Goal: Complete application form

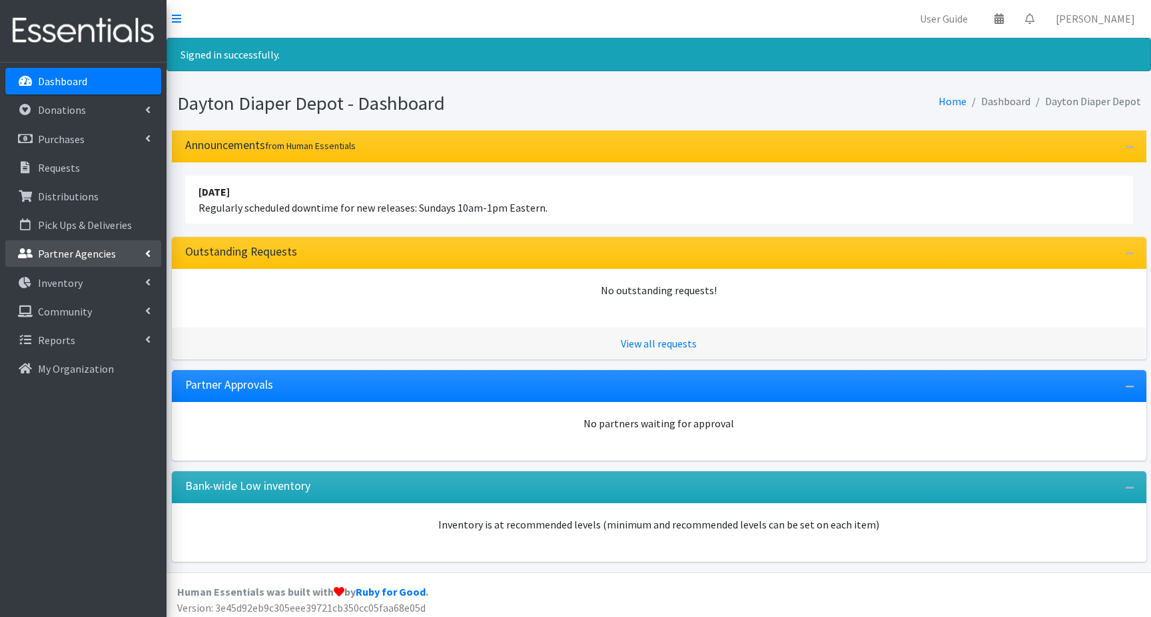
click at [71, 251] on p "Partner Agencies" at bounding box center [77, 253] width 78 height 13
click at [71, 283] on link "All Partners" at bounding box center [83, 283] width 156 height 27
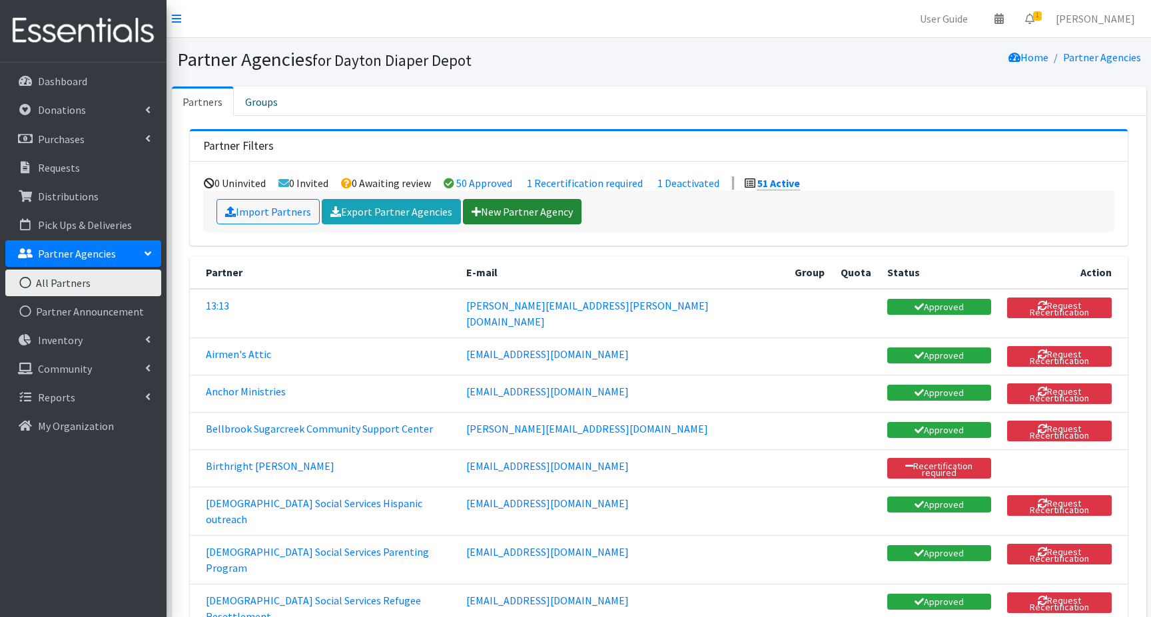
click at [510, 213] on link "New Partner Agency" at bounding box center [522, 211] width 119 height 25
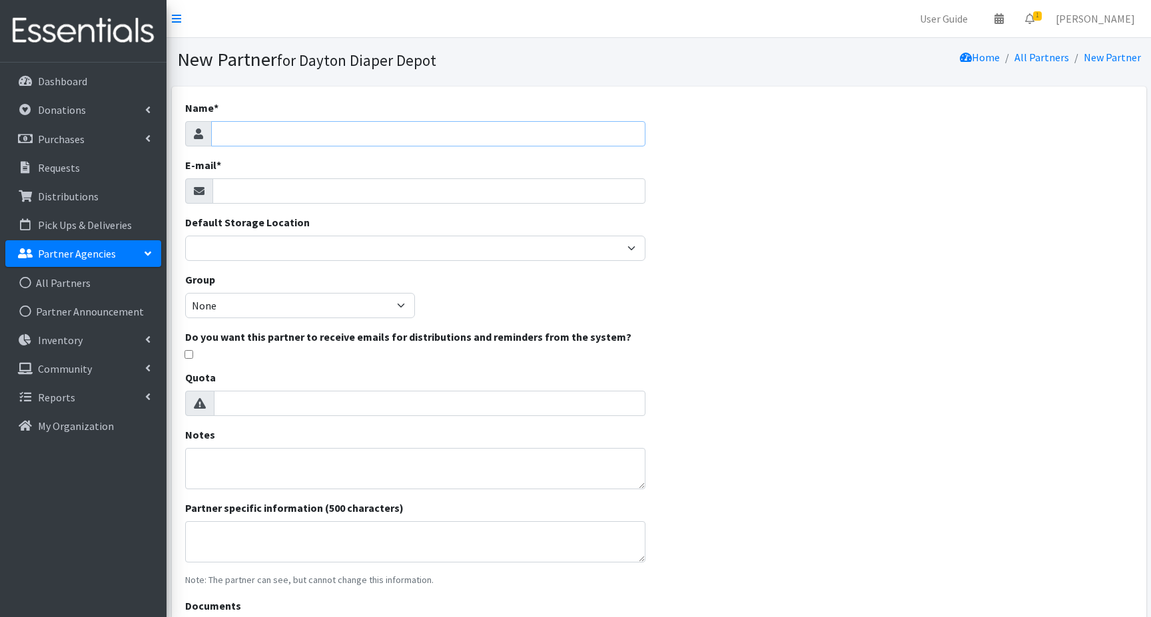
click at [270, 131] on input "Name *" at bounding box center [428, 133] width 435 height 25
type input "[GEOGRAPHIC_DATA]"
click at [250, 190] on input "E-mail *" at bounding box center [429, 191] width 434 height 25
type input "[EMAIL_ADDRESS][DOMAIN_NAME]"
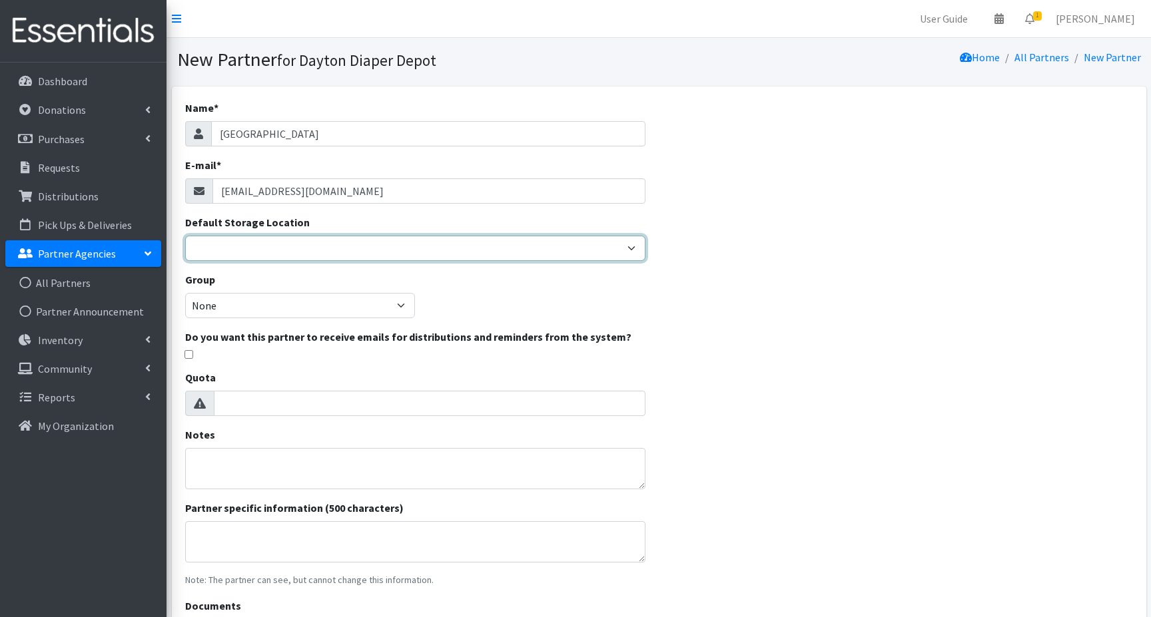
click at [238, 250] on select "Depot" at bounding box center [415, 248] width 461 height 25
select select "460"
click at [185, 236] on select "Depot" at bounding box center [415, 248] width 461 height 25
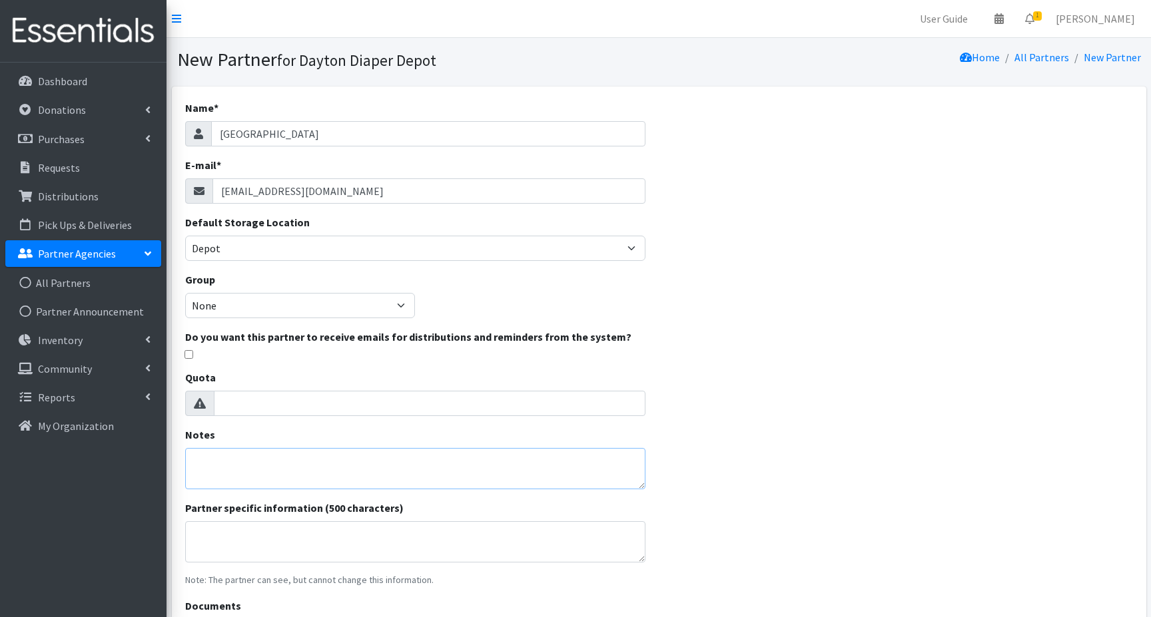
click at [212, 462] on textarea "Notes" at bounding box center [415, 468] width 461 height 41
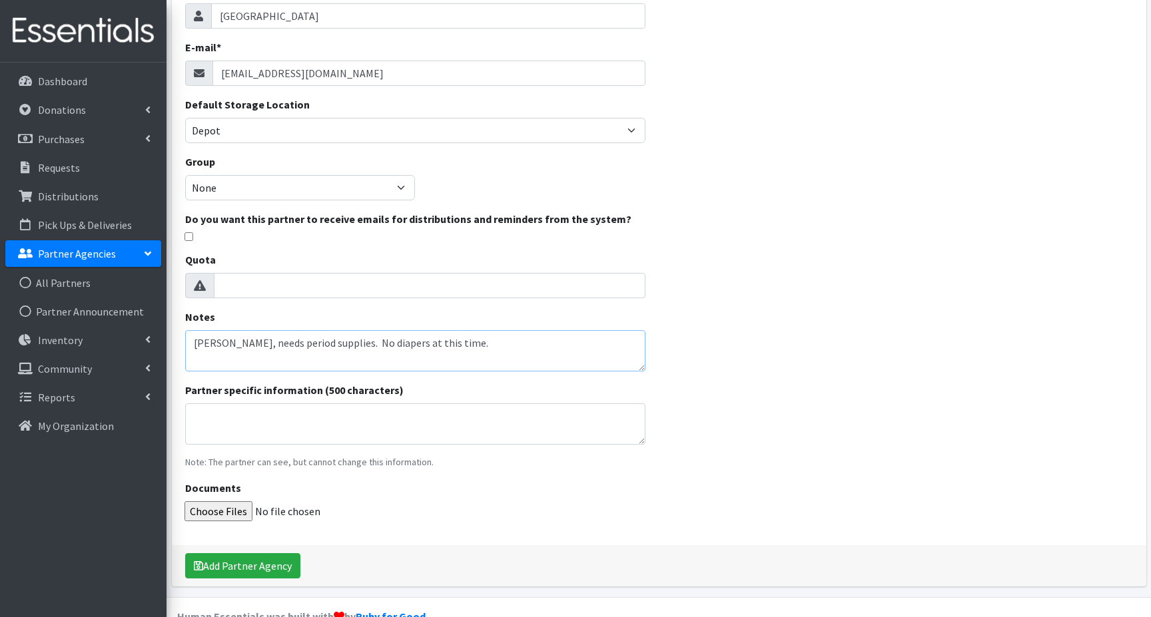
scroll to position [133, 0]
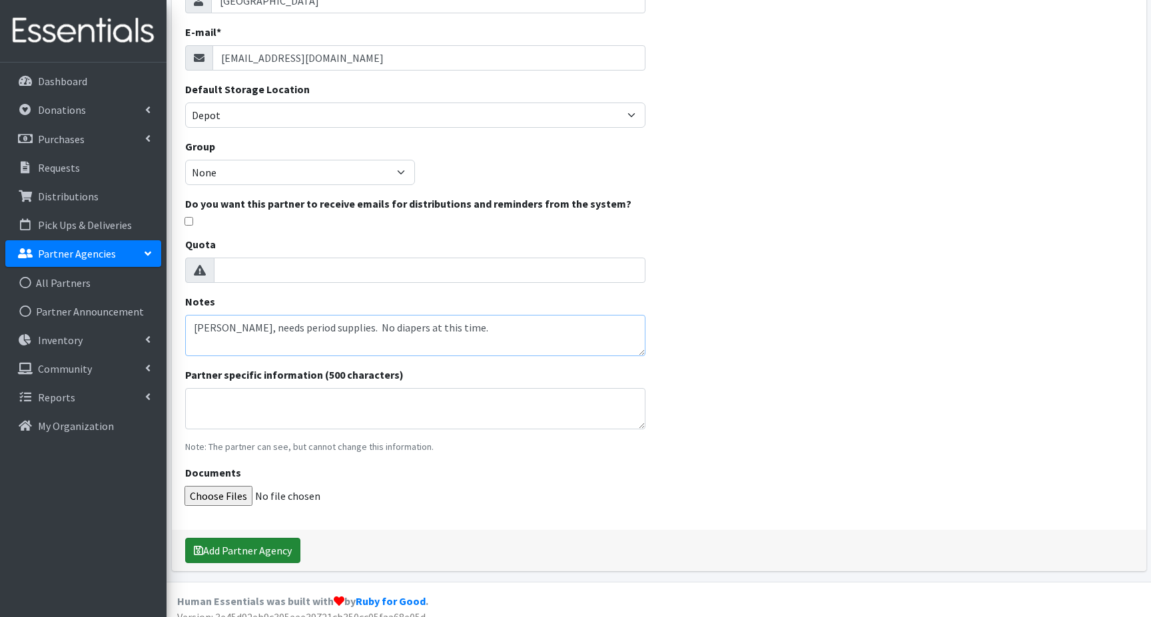
type textarea "Angela McKellop, needs period supplies. No diapers at this time."
click at [226, 551] on button "Add Partner Agency" at bounding box center [242, 550] width 115 height 25
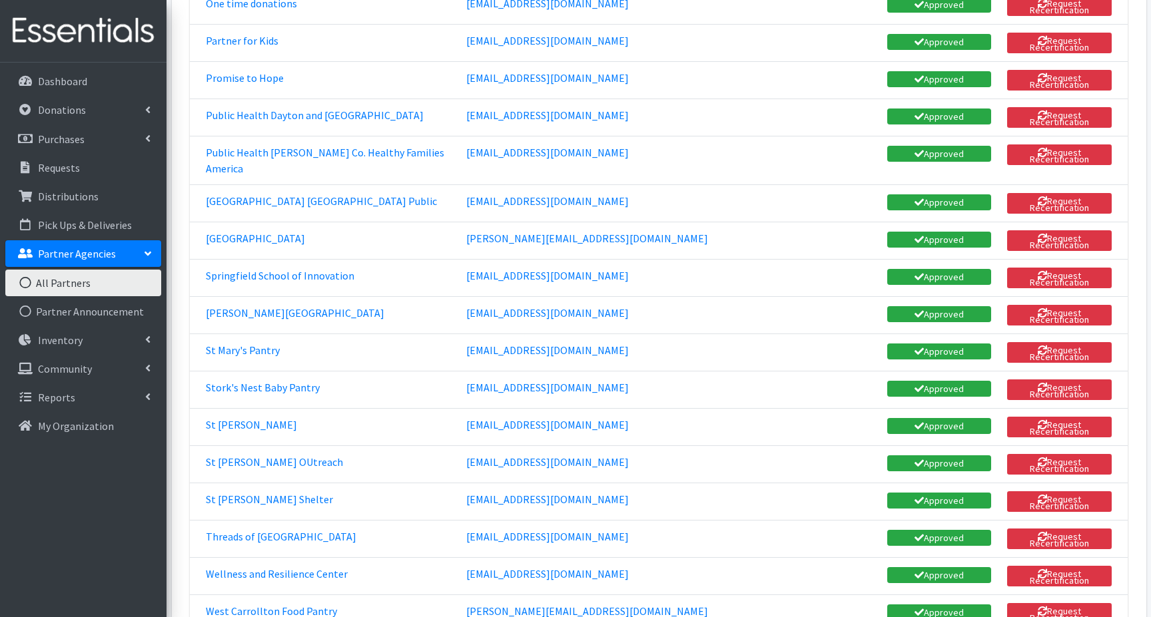
scroll to position [1645, 0]
